Goal: Find specific page/section: Find specific page/section

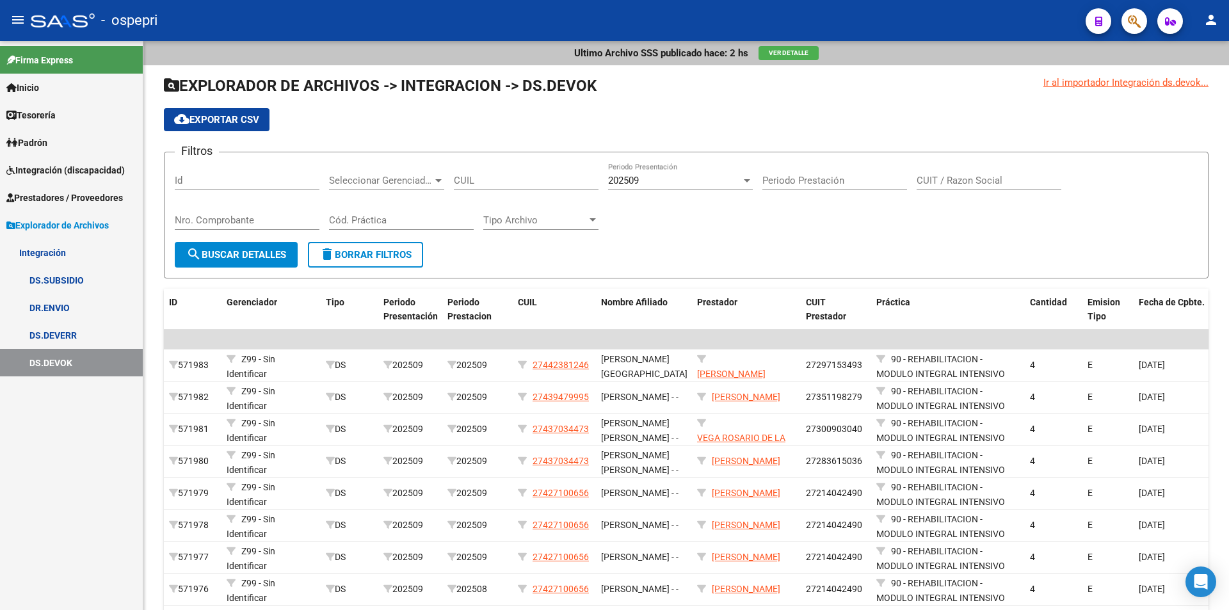
click at [70, 170] on span "Integración (discapacidad)" at bounding box center [65, 170] width 118 height 14
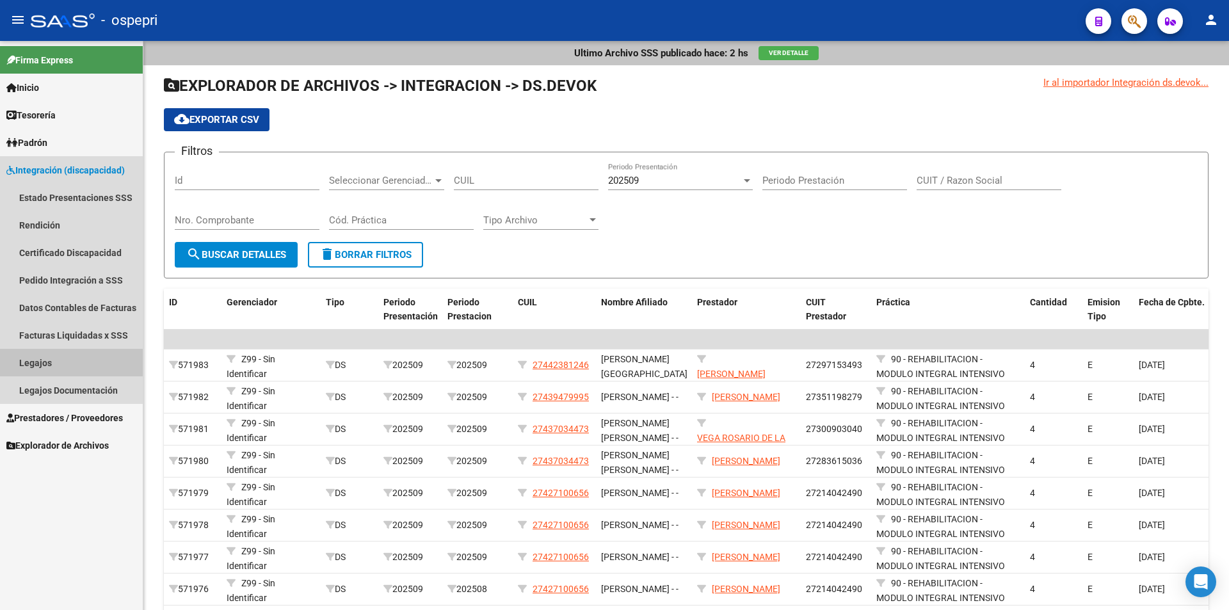
click at [45, 362] on link "Legajos" at bounding box center [71, 363] width 143 height 28
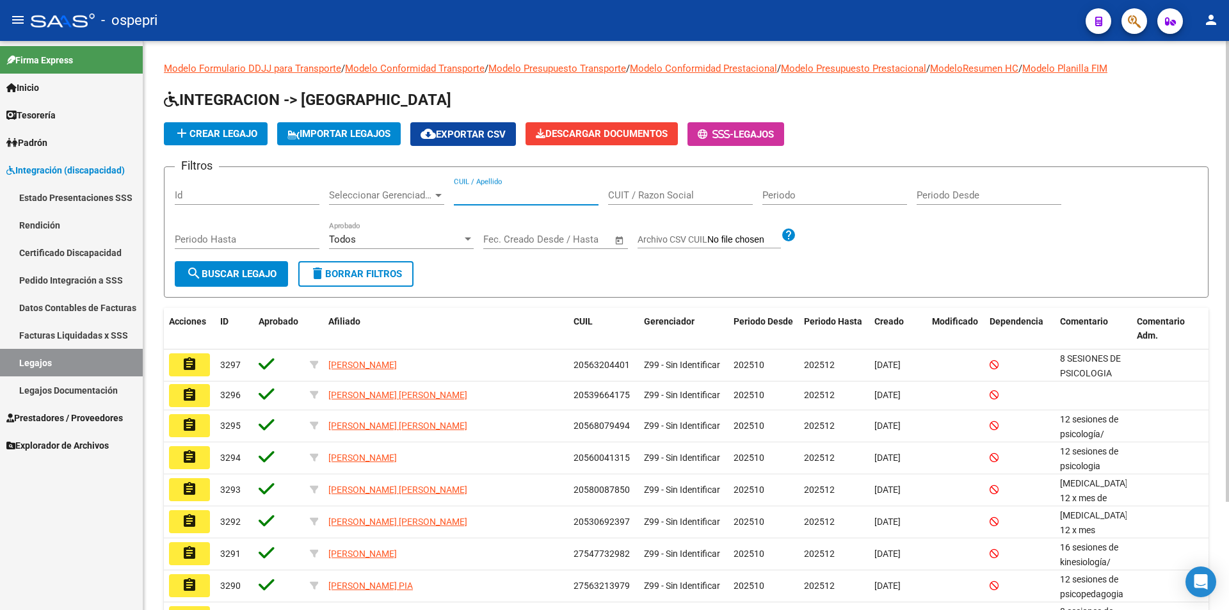
paste input "49925923"
type input "49925923"
click at [238, 271] on span "search Buscar Legajo" at bounding box center [231, 274] width 90 height 12
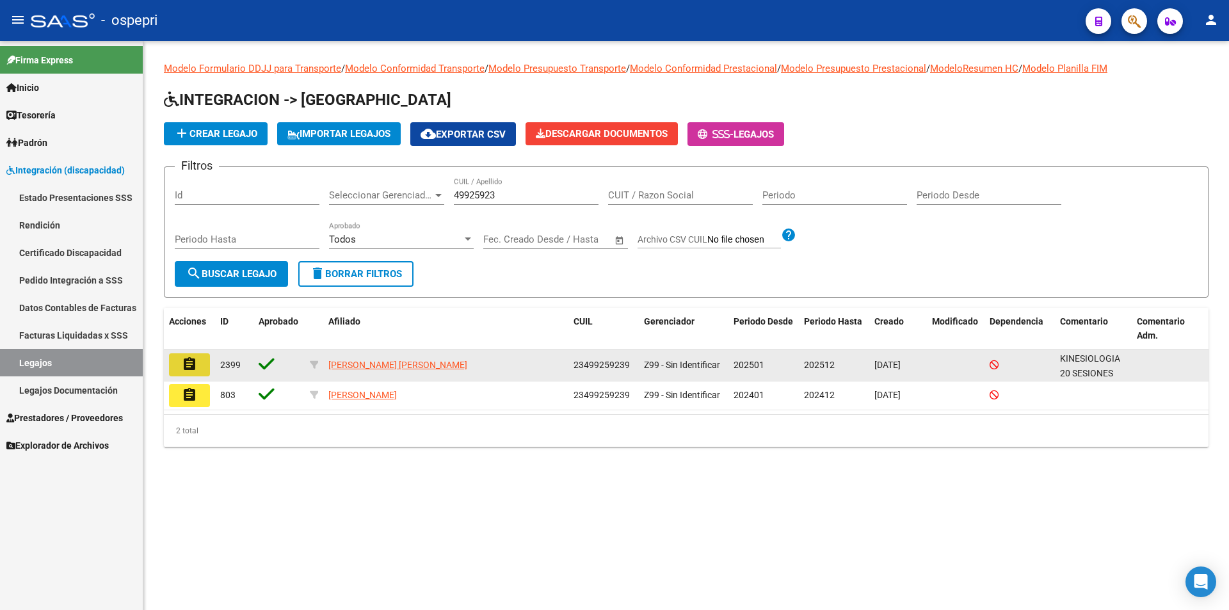
click at [182, 357] on mat-icon "assignment" at bounding box center [189, 364] width 15 height 15
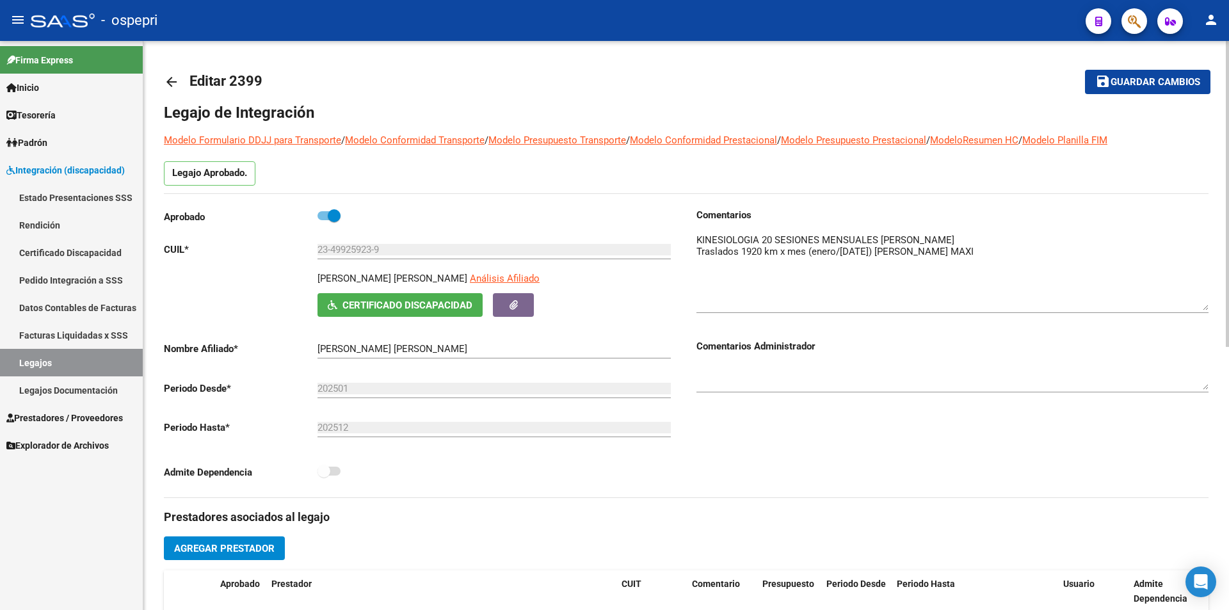
drag, startPoint x: 1201, startPoint y: 252, endPoint x: 1193, endPoint y: 304, distance: 52.4
click at [1193, 304] on textarea at bounding box center [953, 271] width 512 height 77
click at [27, 364] on link "Legajos" at bounding box center [71, 363] width 143 height 28
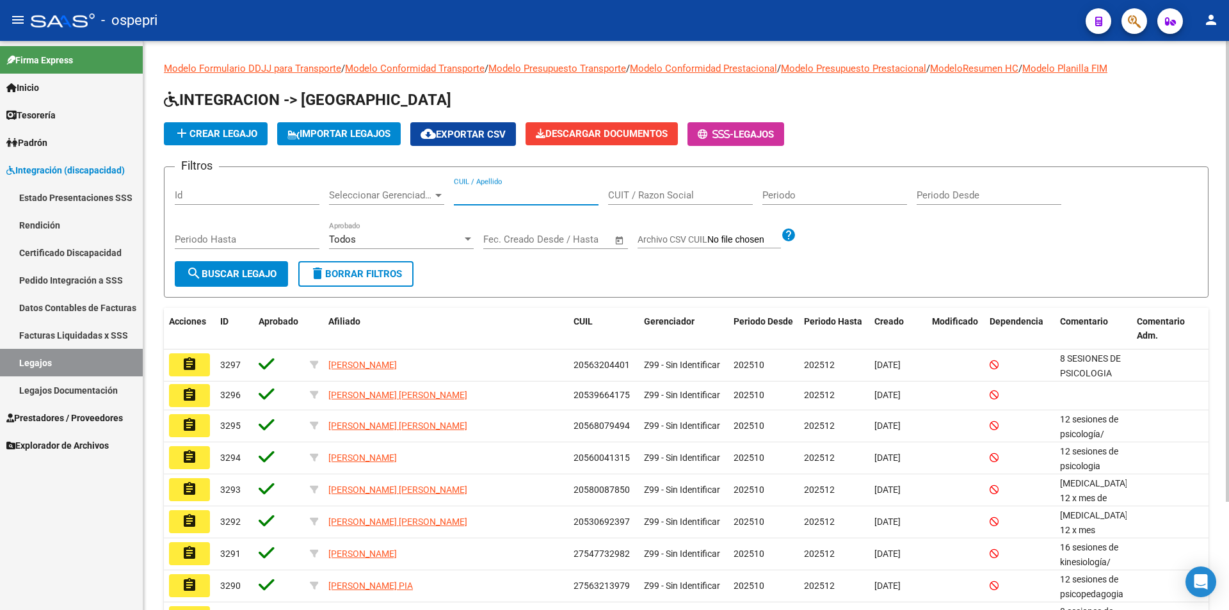
paste input "30643545"
type input "30643545"
click at [217, 270] on span "search Buscar Legajo" at bounding box center [231, 274] width 90 height 12
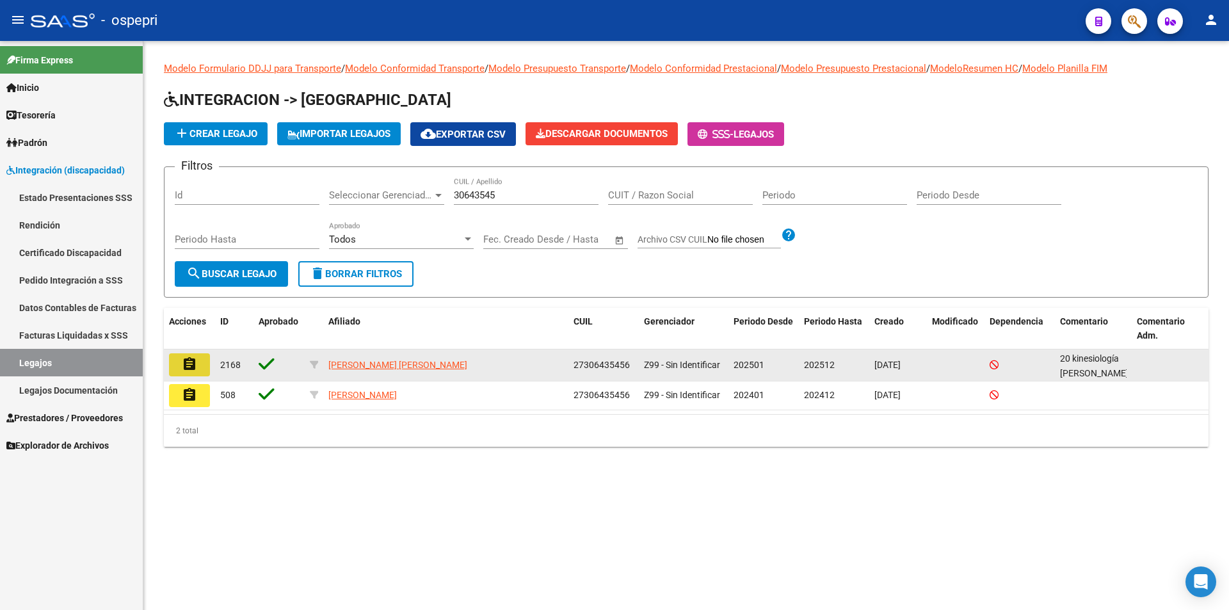
click at [191, 360] on mat-icon "assignment" at bounding box center [189, 364] width 15 height 15
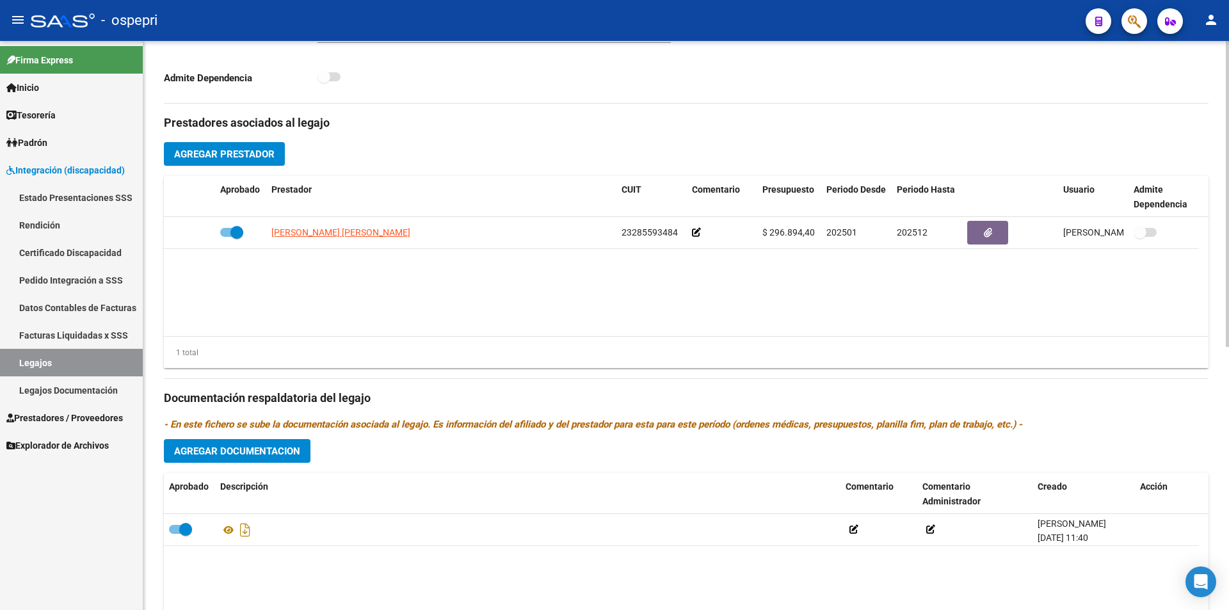
scroll to position [490, 0]
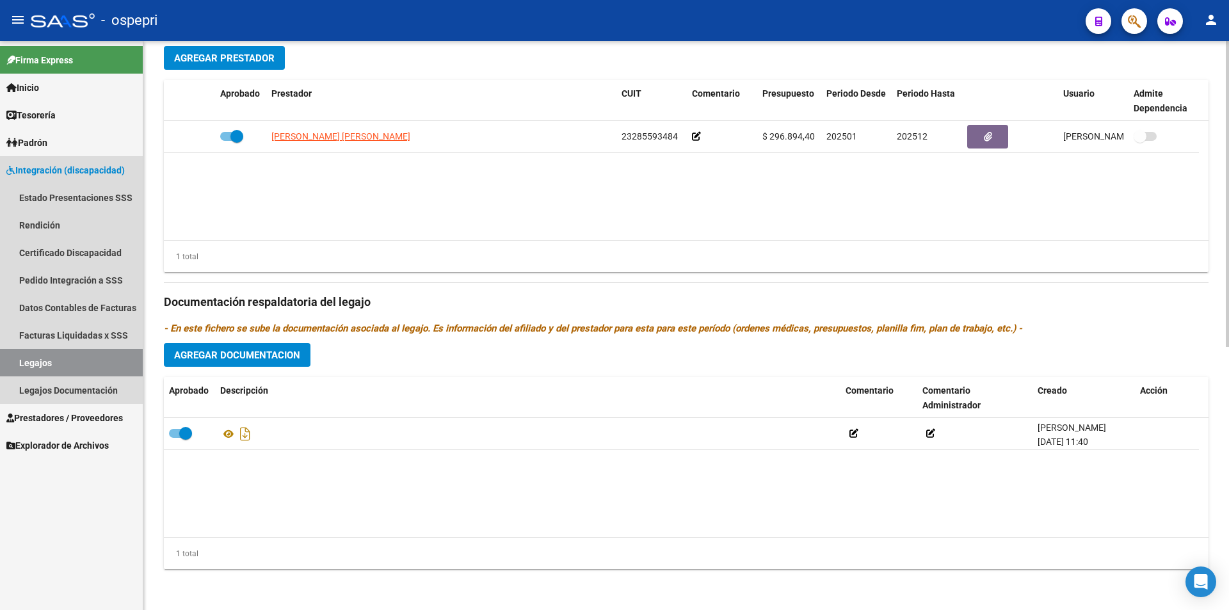
drag, startPoint x: 39, startPoint y: 360, endPoint x: 143, endPoint y: 335, distance: 107.1
click at [41, 358] on link "Legajos" at bounding box center [71, 363] width 143 height 28
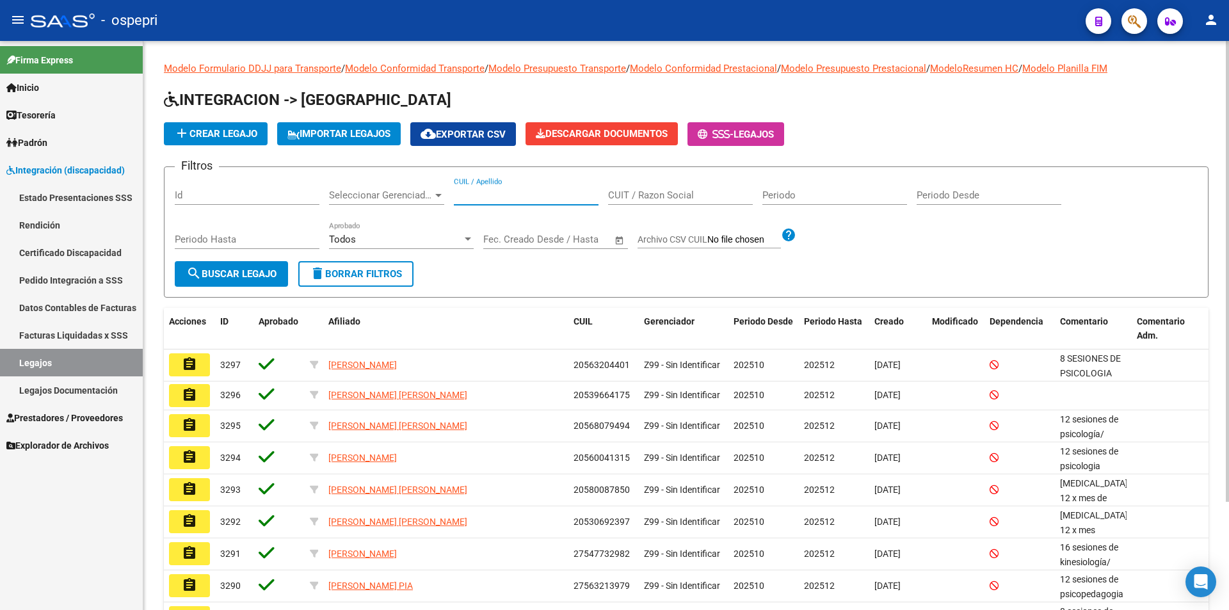
paste input "32193809"
type input "32193809"
click at [230, 269] on span "search Buscar Legajo" at bounding box center [231, 274] width 90 height 12
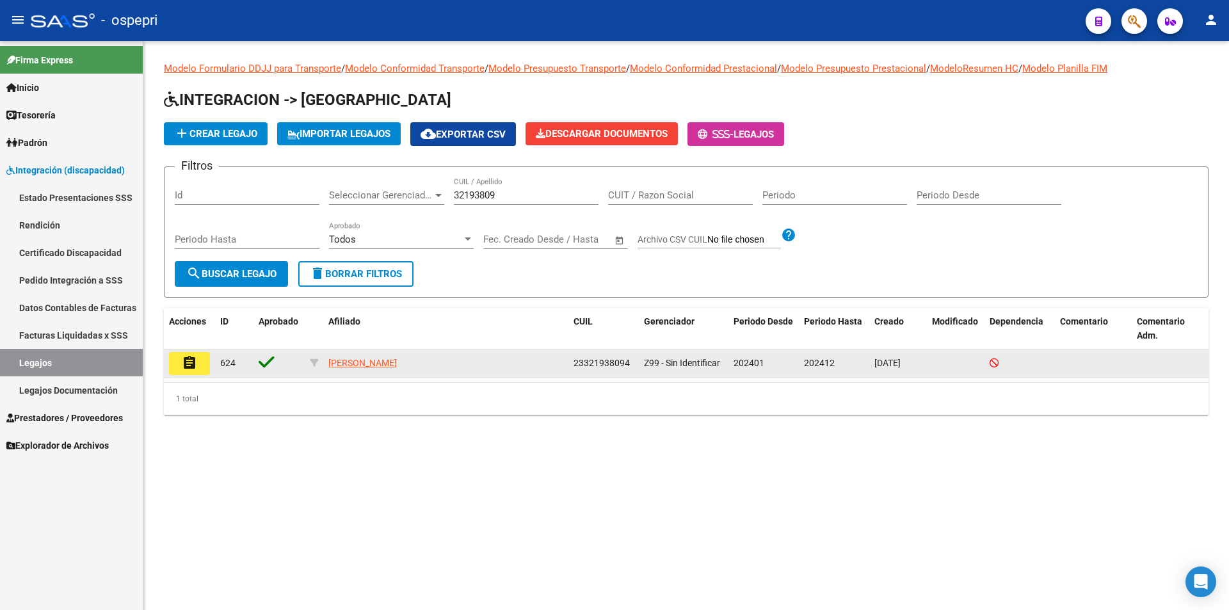
click at [184, 364] on mat-icon "assignment" at bounding box center [189, 362] width 15 height 15
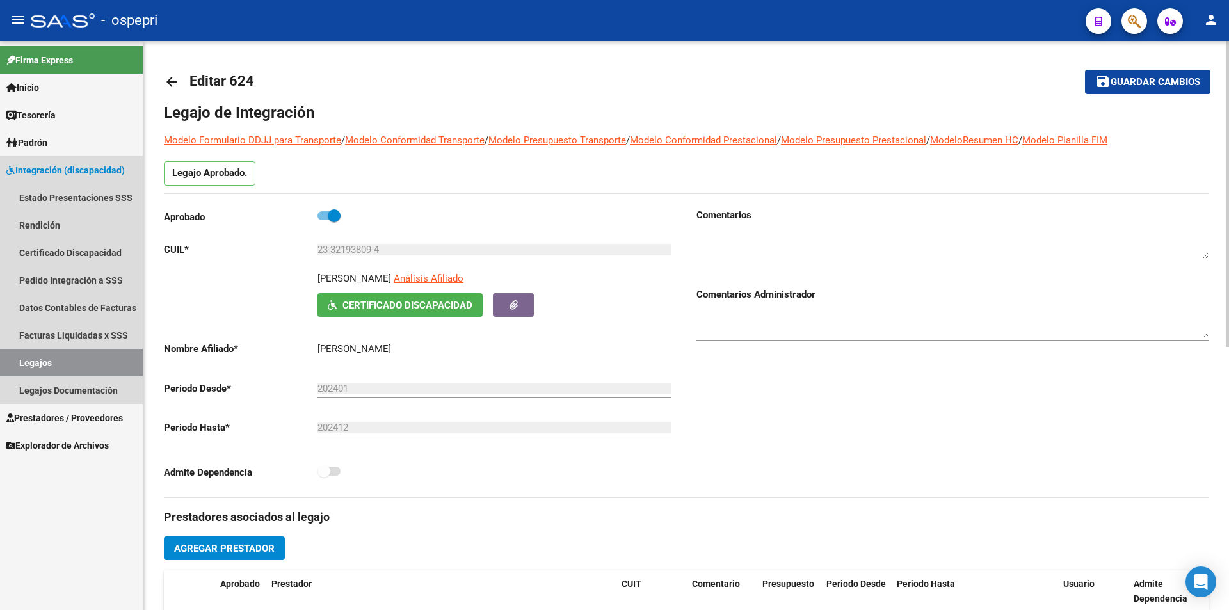
click at [48, 357] on link "Legajos" at bounding box center [71, 363] width 143 height 28
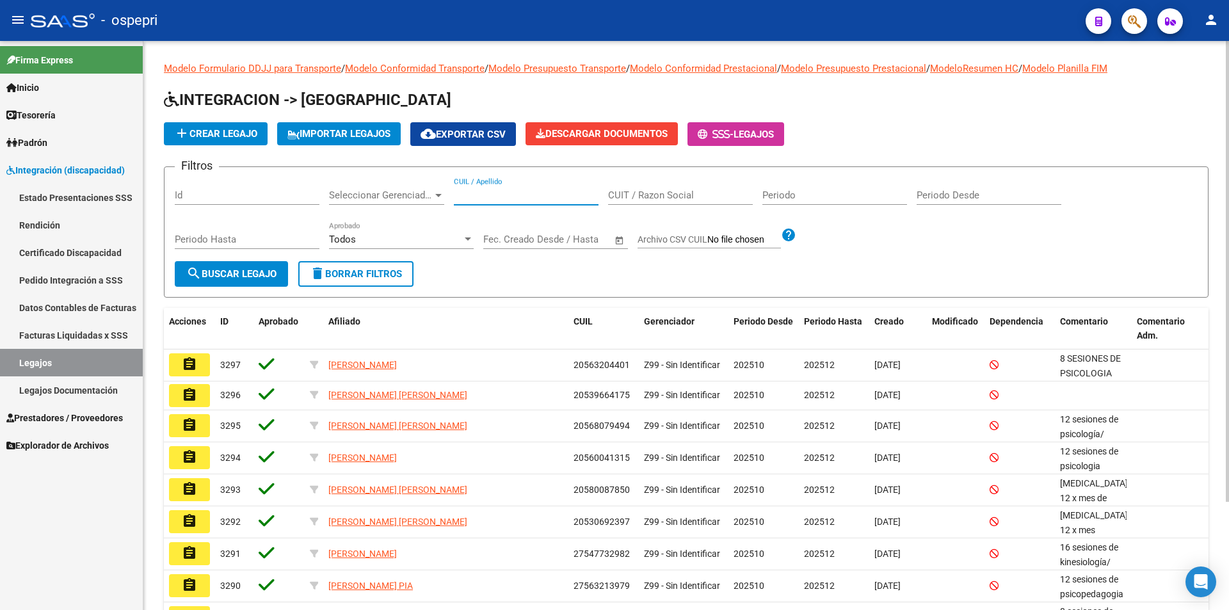
paste input "30643545"
click at [273, 268] on span "search Buscar Legajo" at bounding box center [231, 274] width 90 height 12
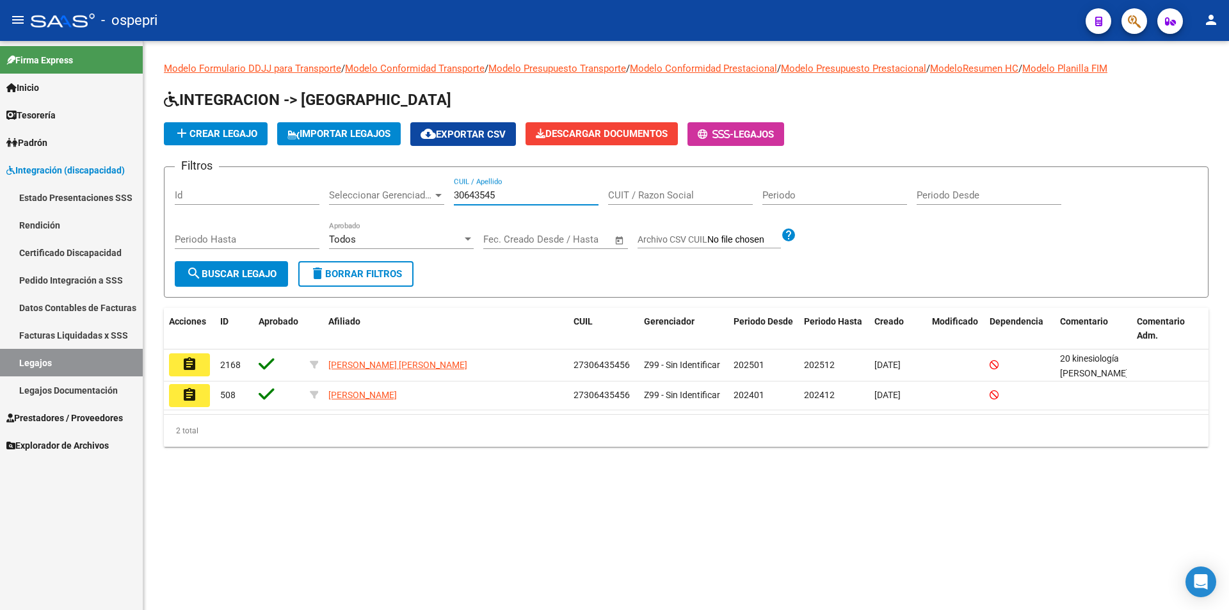
drag, startPoint x: 508, startPoint y: 195, endPoint x: 426, endPoint y: 195, distance: 82.6
click at [424, 195] on div "Filtros Id Seleccionar Gerenciador Seleccionar Gerenciador 30643545 CUIL / Apel…" at bounding box center [686, 219] width 1023 height 84
paste input "50023666"
click at [247, 262] on button "search Buscar Legajo" at bounding box center [231, 274] width 113 height 26
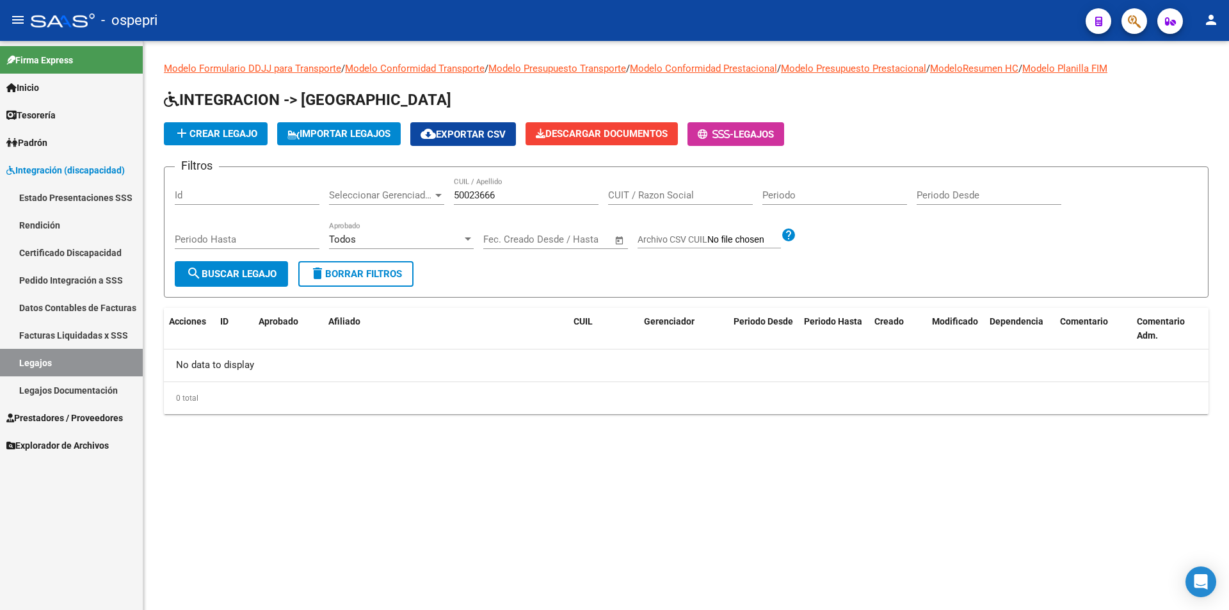
click at [504, 188] on div "50023666 CUIL / Apellido" at bounding box center [526, 191] width 145 height 28
click at [499, 194] on input "50023666" at bounding box center [526, 195] width 145 height 12
click at [252, 270] on span "search Buscar Legajo" at bounding box center [231, 274] width 90 height 12
drag, startPoint x: 500, startPoint y: 198, endPoint x: 486, endPoint y: 198, distance: 14.1
click at [486, 198] on input "50023666" at bounding box center [526, 195] width 145 height 12
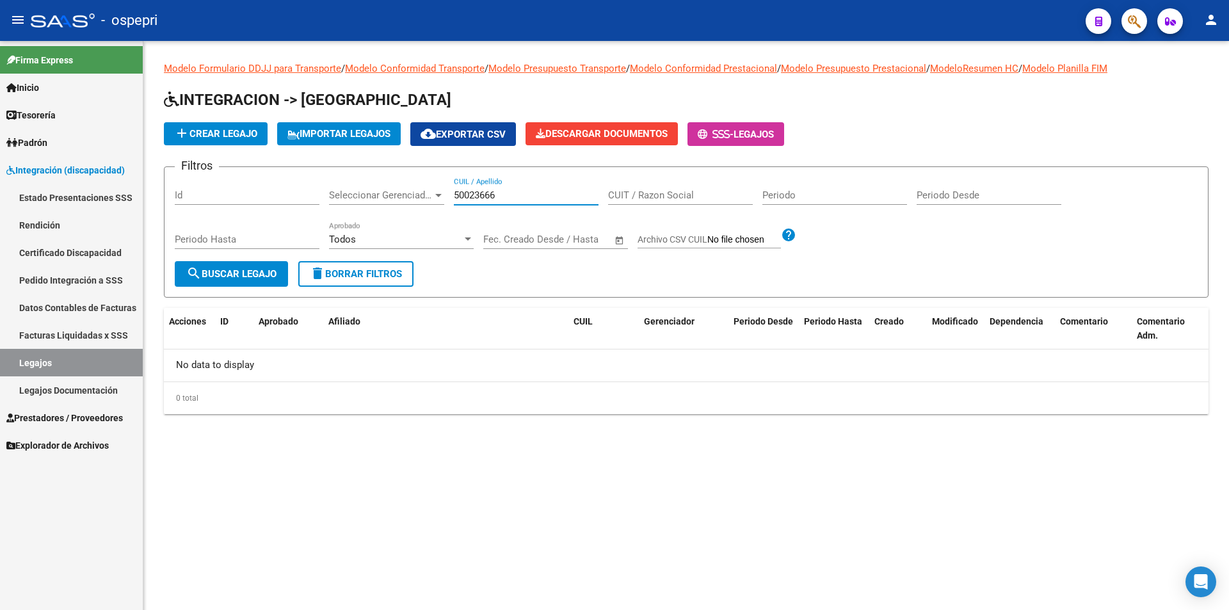
click at [509, 199] on input "50023666" at bounding box center [526, 195] width 145 height 12
drag, startPoint x: 521, startPoint y: 194, endPoint x: 381, endPoint y: 193, distance: 140.2
click at [381, 193] on div "Filtros Id Seleccionar Gerenciador Seleccionar Gerenciador 50023666 CUIL / Apel…" at bounding box center [686, 219] width 1023 height 84
drag, startPoint x: 473, startPoint y: 188, endPoint x: 516, endPoint y: 156, distance: 53.5
click at [515, 156] on app-list-header "INTEGRACION -> Legajos add Crear Legajo IMPORTAR LEGAJOS cloud_download Exporta…" at bounding box center [686, 194] width 1045 height 208
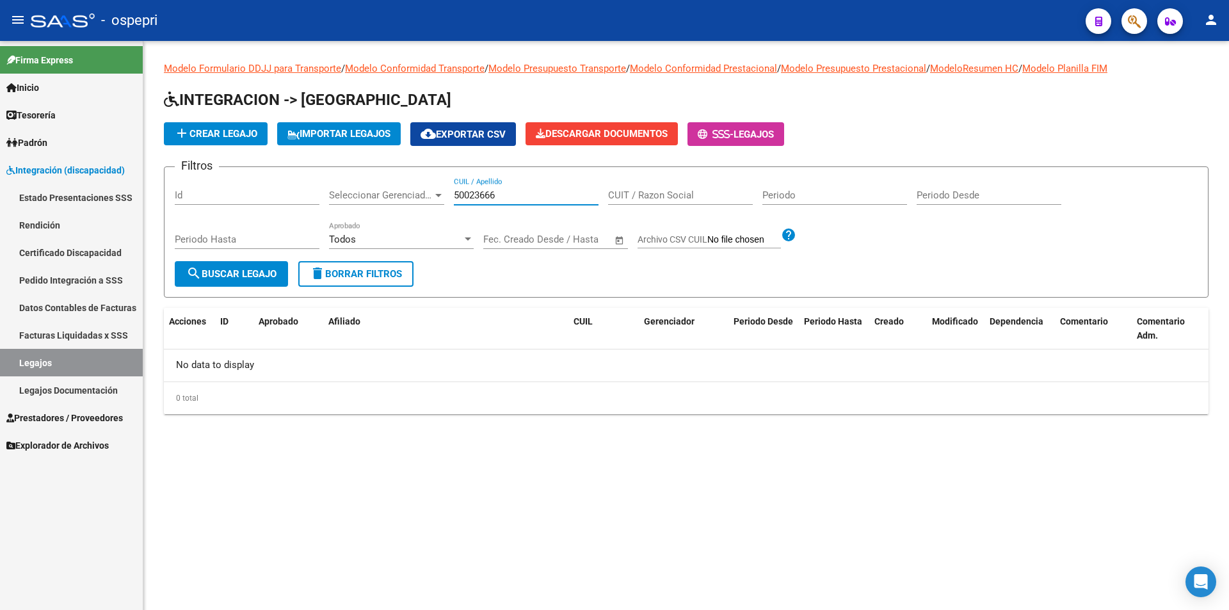
drag, startPoint x: 515, startPoint y: 200, endPoint x: 395, endPoint y: 193, distance: 119.9
click at [395, 193] on div "Filtros Id Seleccionar Gerenciador Seleccionar Gerenciador 50023666 CUIL / Apel…" at bounding box center [686, 219] width 1023 height 84
paste input "632045"
type input "56320456"
click at [241, 273] on span "search Buscar Legajo" at bounding box center [231, 274] width 90 height 12
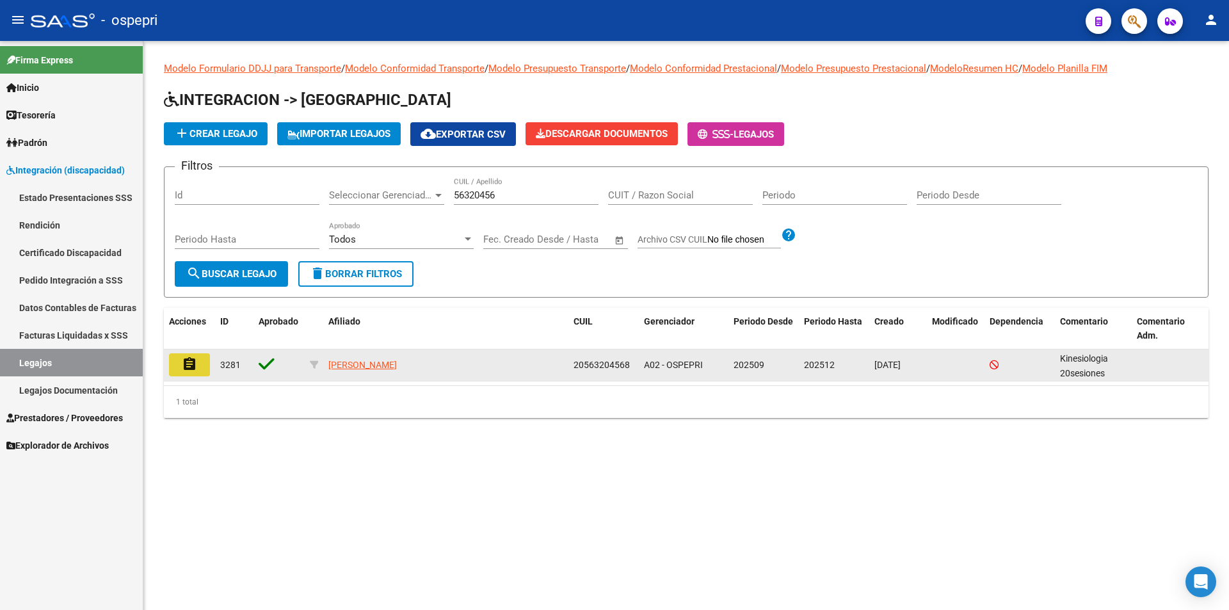
click at [189, 363] on mat-icon "assignment" at bounding box center [189, 364] width 15 height 15
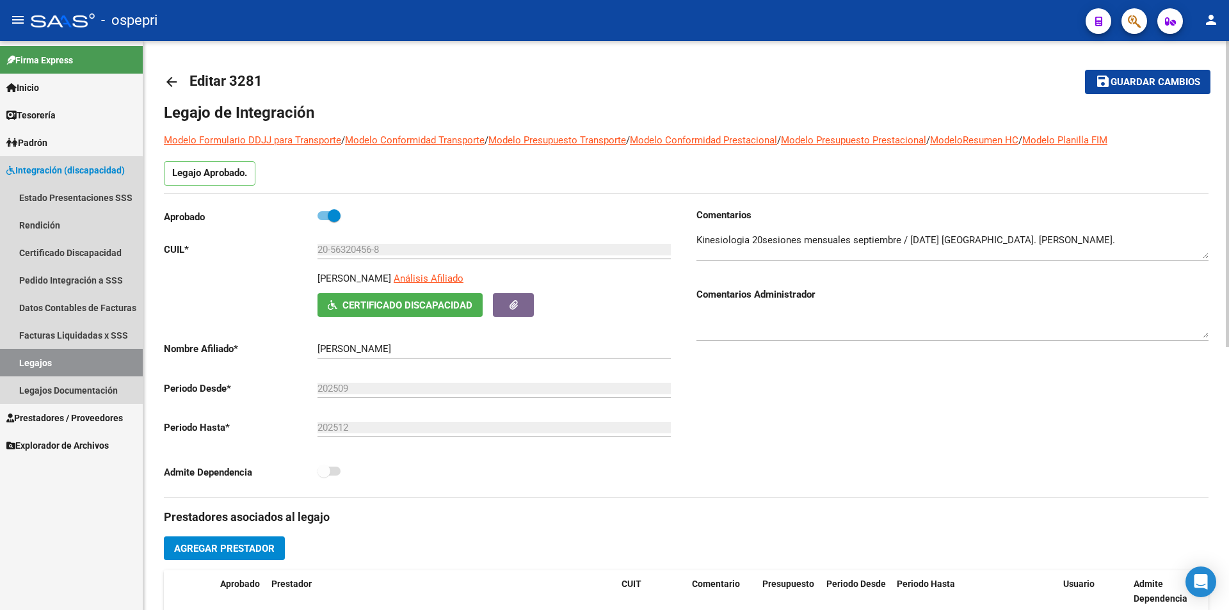
click at [41, 361] on link "Legajos" at bounding box center [71, 363] width 143 height 28
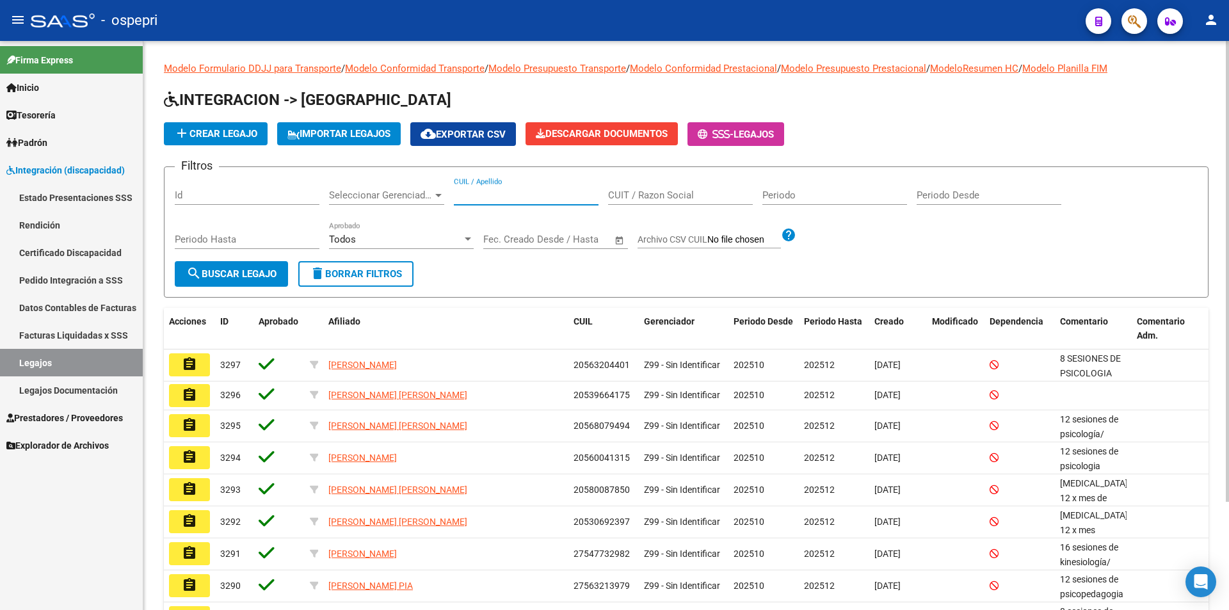
paste input "49925923"
type input "49925923"
click at [241, 265] on button "search Buscar Legajo" at bounding box center [231, 274] width 113 height 26
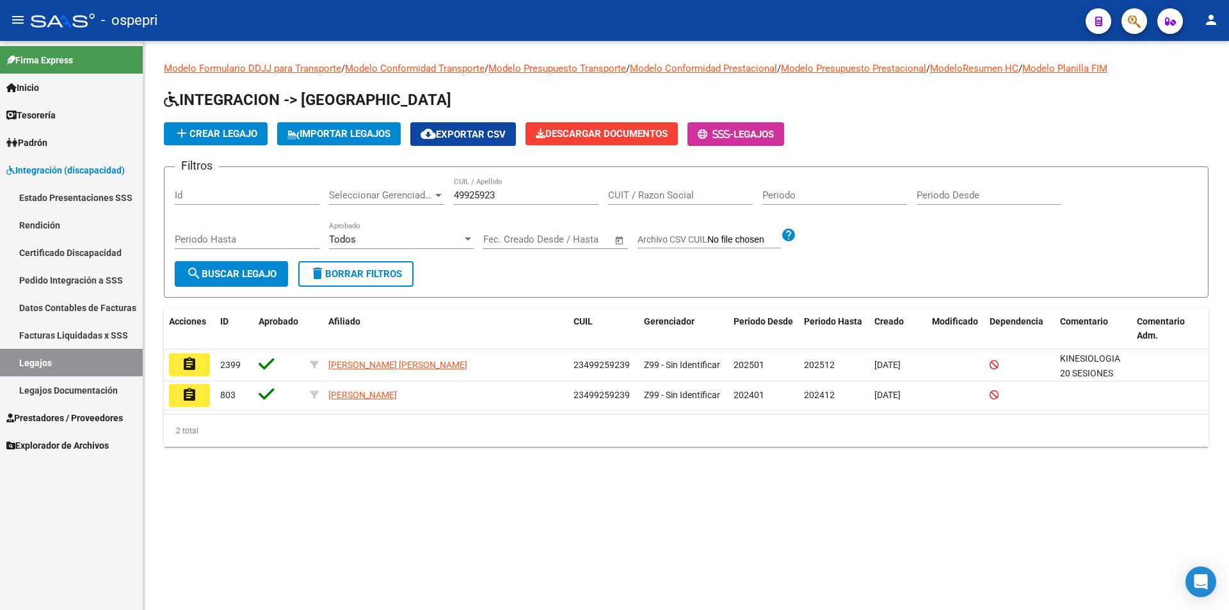
click at [193, 362] on mat-icon "assignment" at bounding box center [189, 364] width 15 height 15
